Goal: Task Accomplishment & Management: Manage account settings

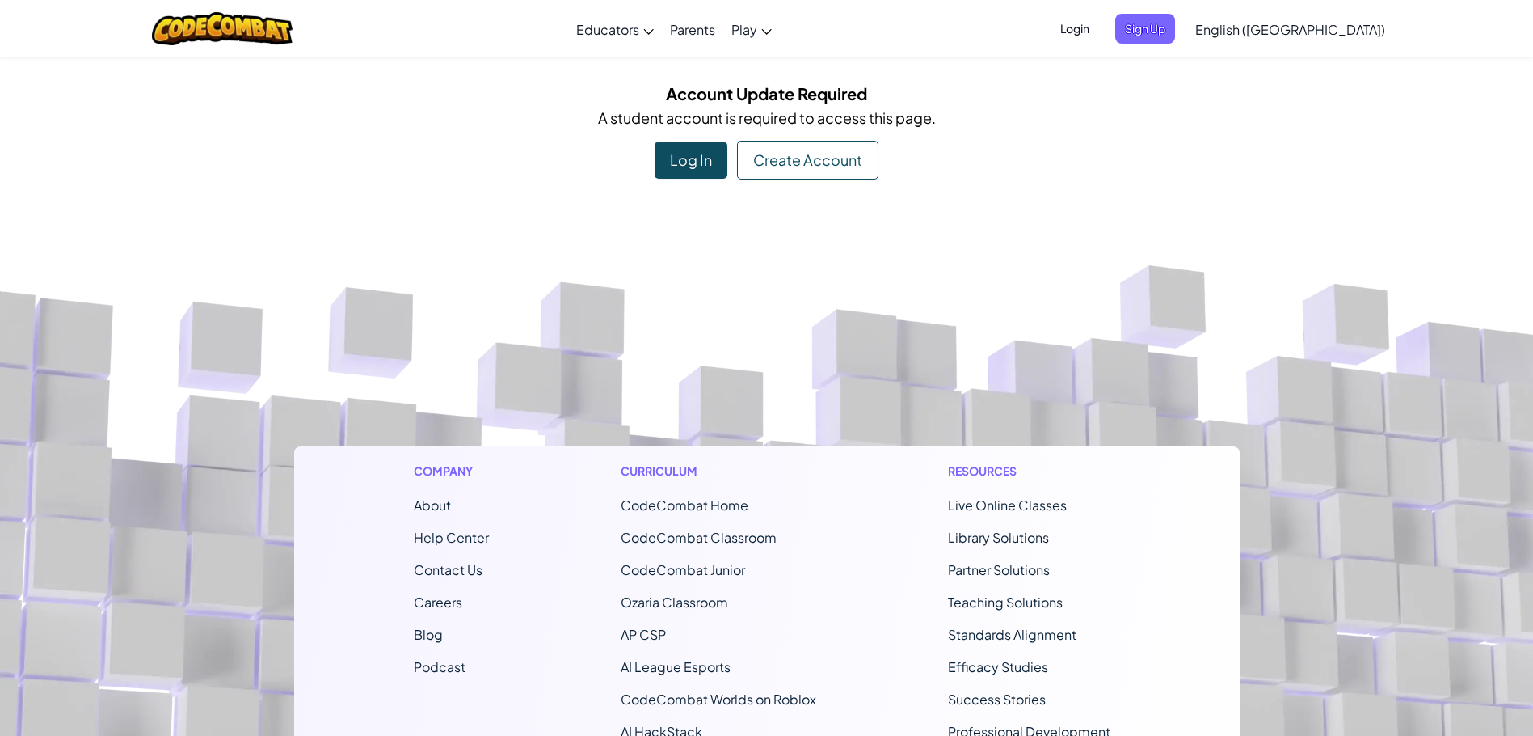
click at [680, 175] on div "Log In" at bounding box center [691, 159] width 73 height 37
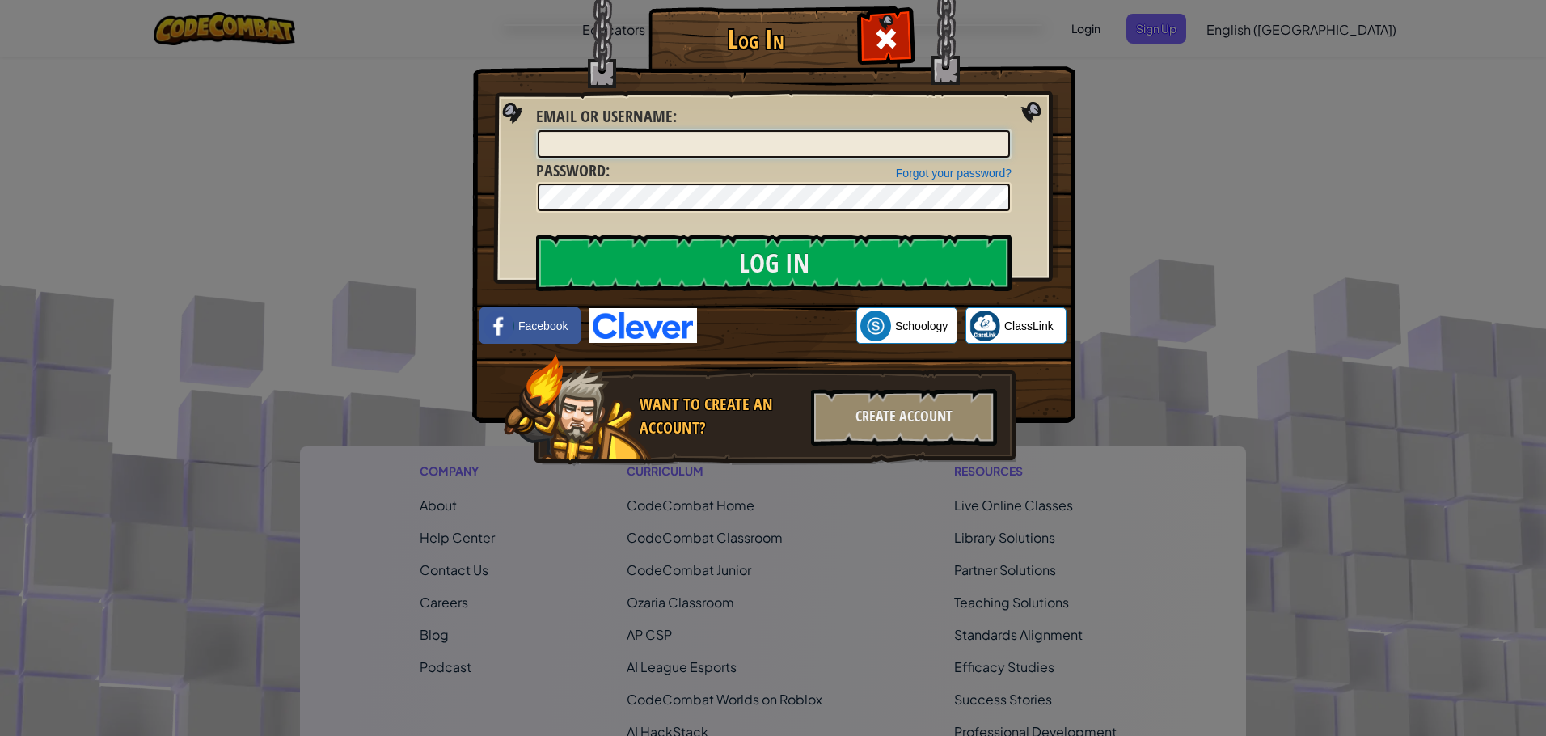
click at [673, 137] on input "Email or Username :" at bounding box center [774, 143] width 472 height 27
click at [679, 180] on div "Forgot your password? Password :" at bounding box center [773, 186] width 475 height 54
click at [536, 234] on input "Log In" at bounding box center [773, 262] width 475 height 57
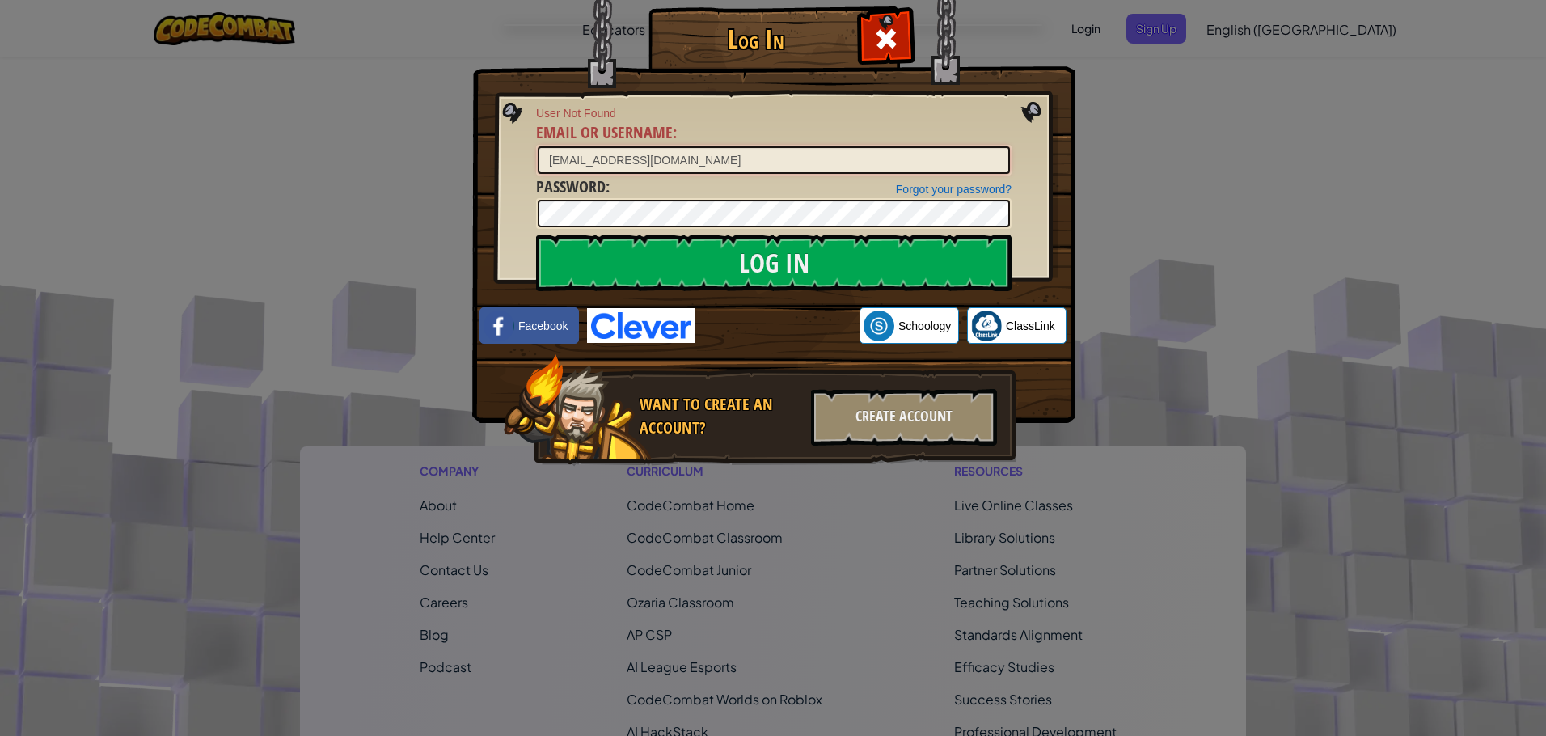
click at [614, 164] on input "[EMAIL_ADDRESS][DOMAIN_NAME]" at bounding box center [774, 159] width 472 height 27
click at [627, 163] on input "[EMAIL_ADDRESS][DOMAIN_NAME]" at bounding box center [774, 159] width 472 height 27
click at [657, 234] on input "Log In" at bounding box center [773, 262] width 475 height 57
click at [620, 160] on input "[EMAIL_ADDRESS][DOMAIN_NAME]" at bounding box center [774, 159] width 472 height 27
type input "[EMAIL_ADDRESS][DOMAIN_NAME]"
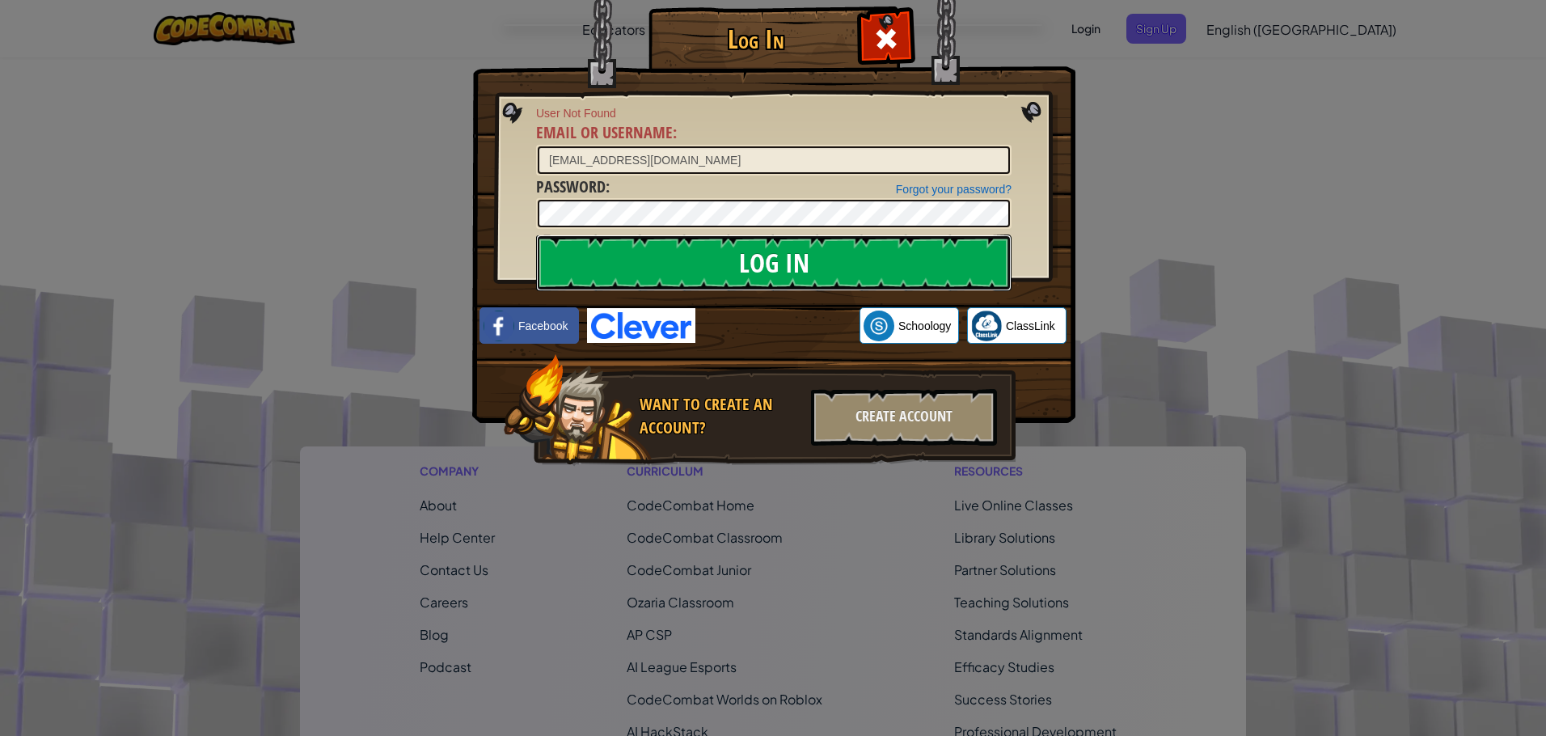
click at [703, 237] on input "Log In" at bounding box center [773, 262] width 475 height 57
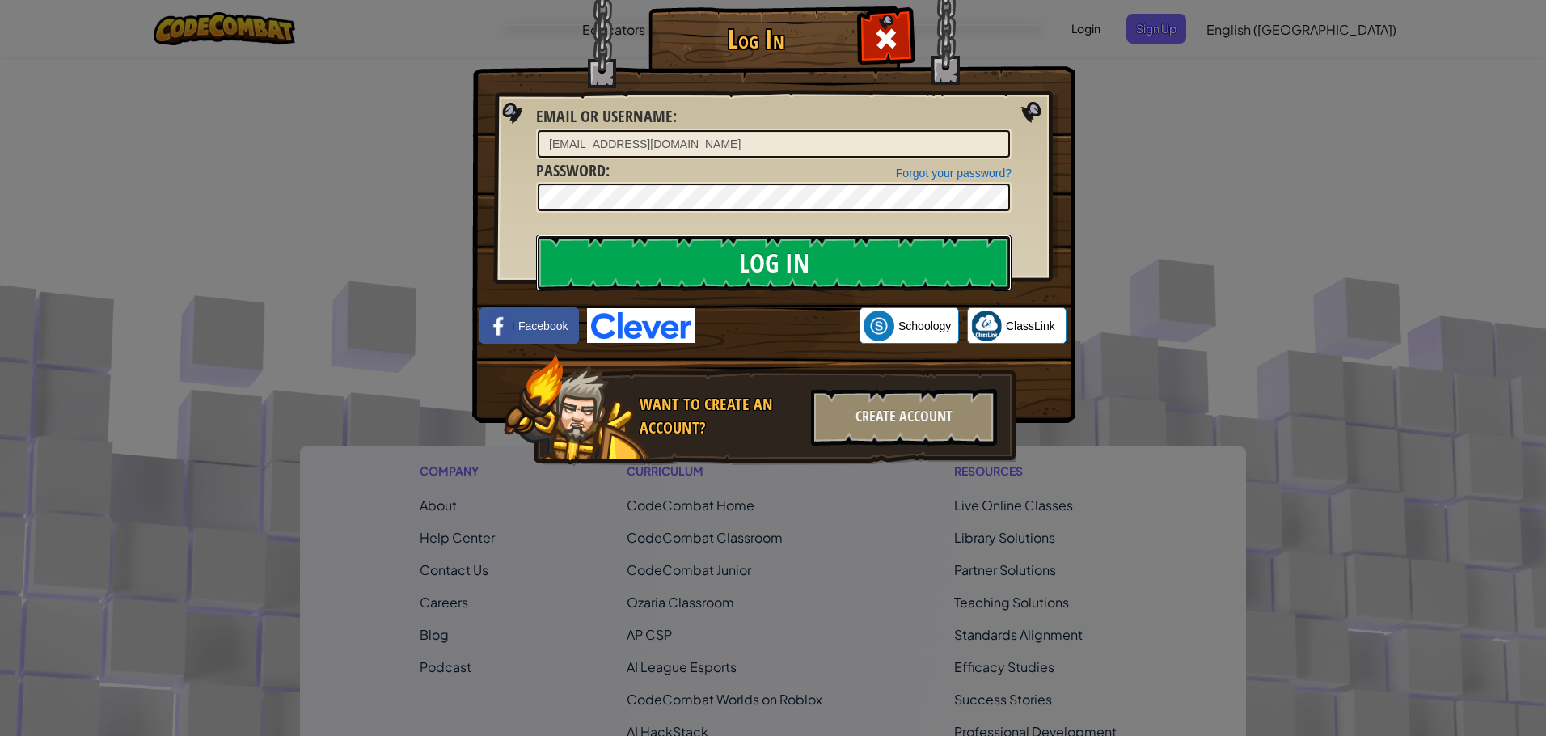
click at [778, 259] on input "Log In" at bounding box center [773, 262] width 475 height 57
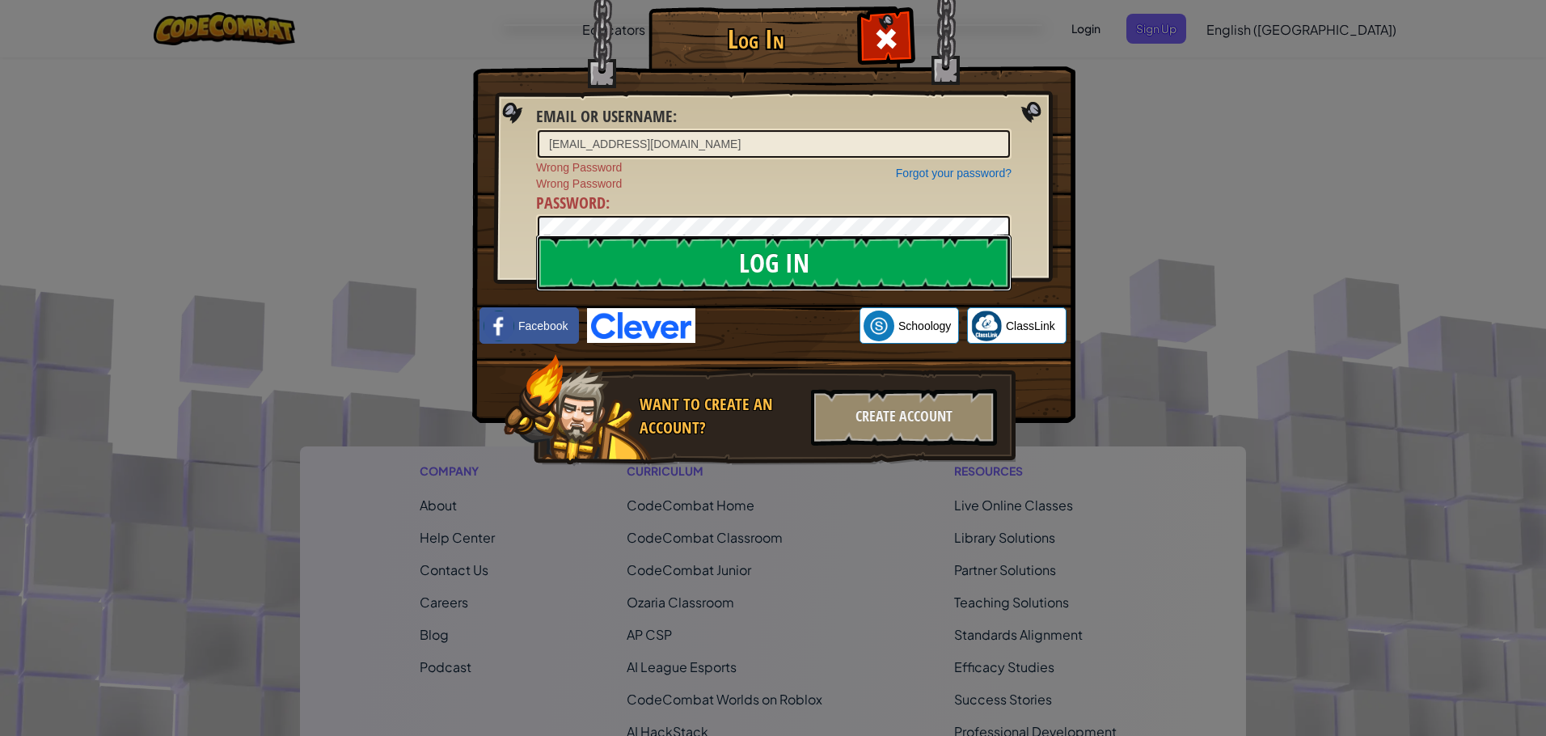
click at [784, 268] on input "Log In" at bounding box center [773, 262] width 475 height 57
